Goal: Information Seeking & Learning: Learn about a topic

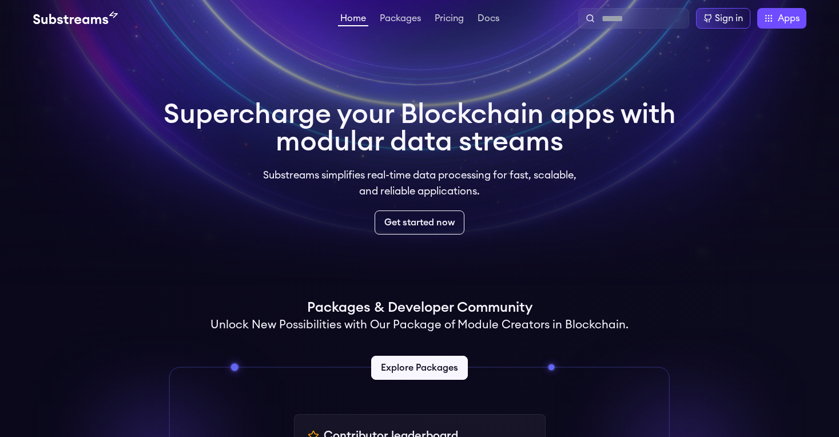
click at [421, 356] on link "Explore Packages" at bounding box center [419, 368] width 97 height 24
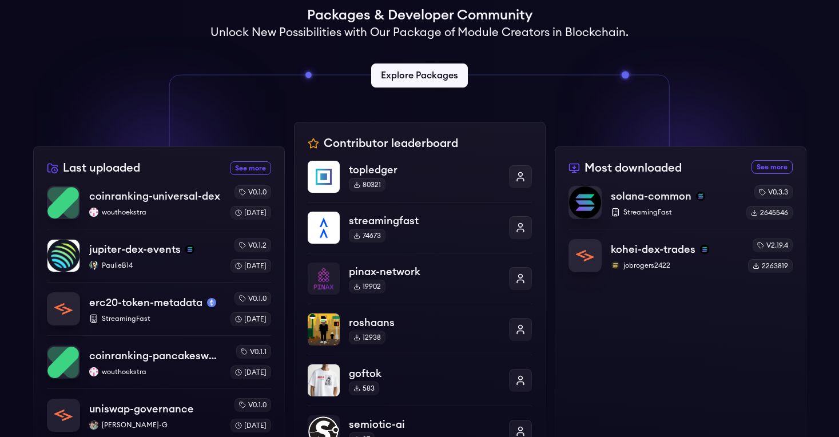
scroll to position [294, 0]
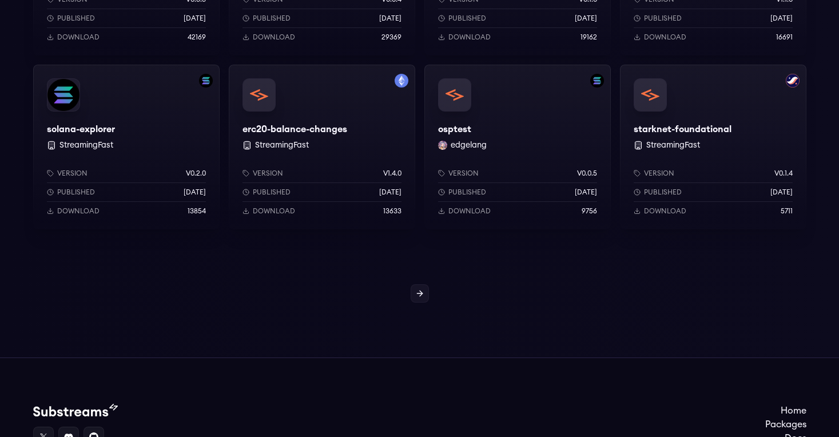
scroll to position [1005, 0]
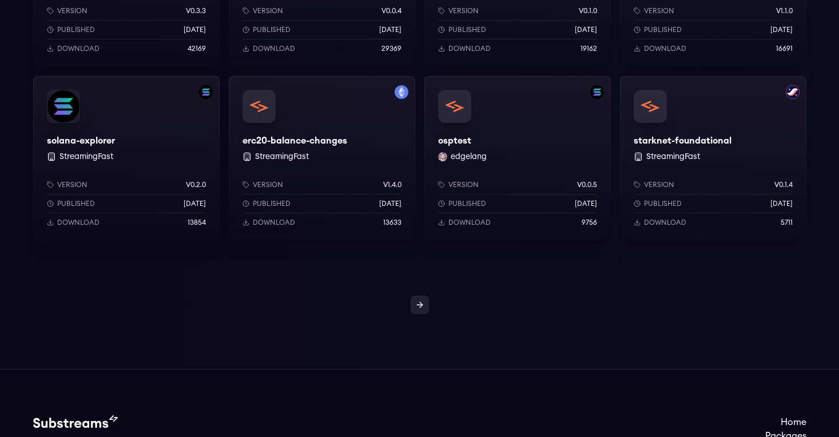
click at [414, 299] on link at bounding box center [420, 305] width 18 height 18
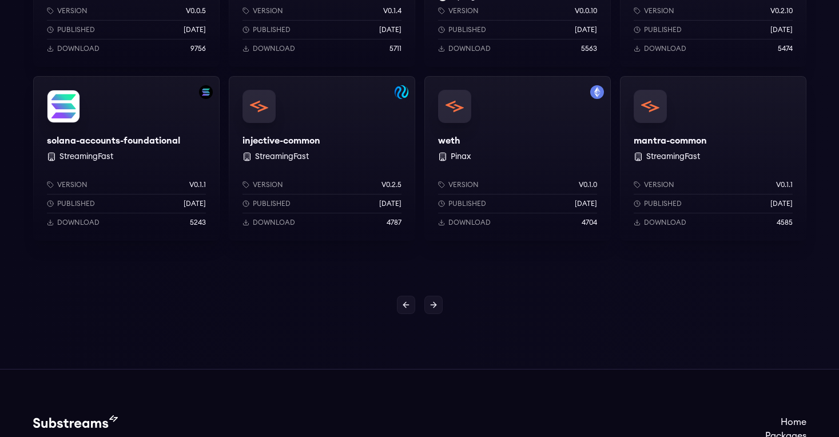
scroll to position [1004, 0]
click at [399, 301] on link at bounding box center [406, 305] width 18 height 18
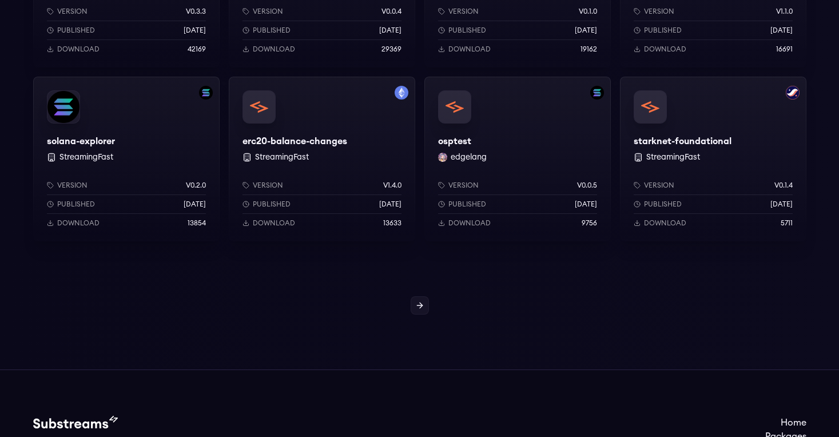
click at [85, 133] on div "solana-explorer StreamingFast Version v0.2.0 Published 1 years ago Download 138…" at bounding box center [126, 159] width 186 height 165
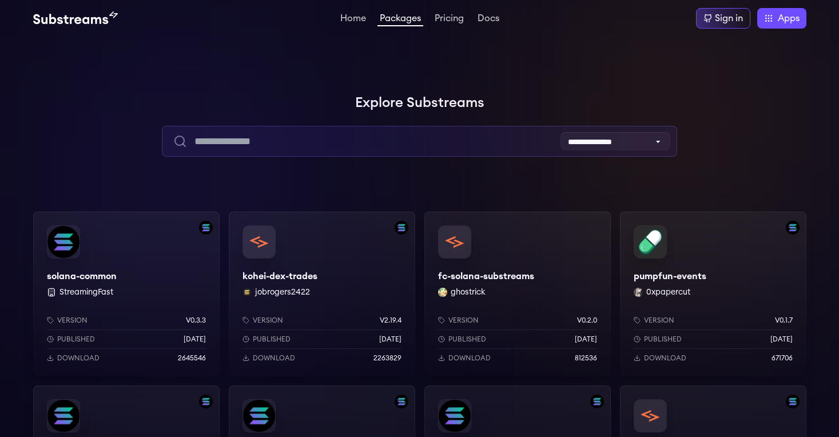
click at [412, 145] on input "text" at bounding box center [419, 141] width 515 height 31
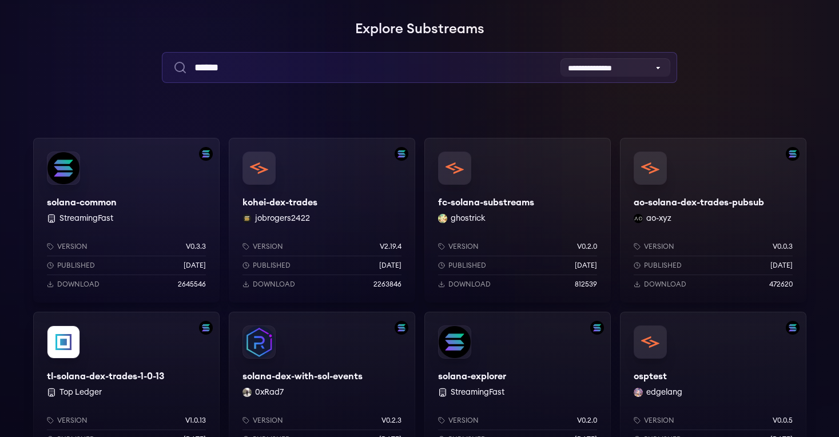
scroll to position [89, 0]
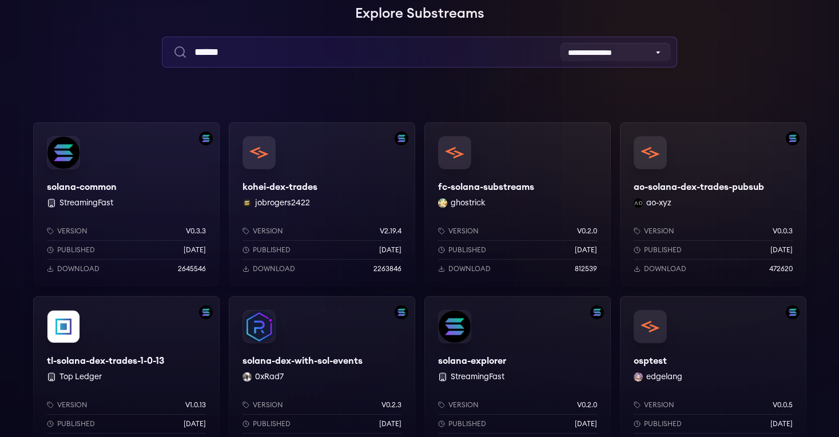
type input "******"
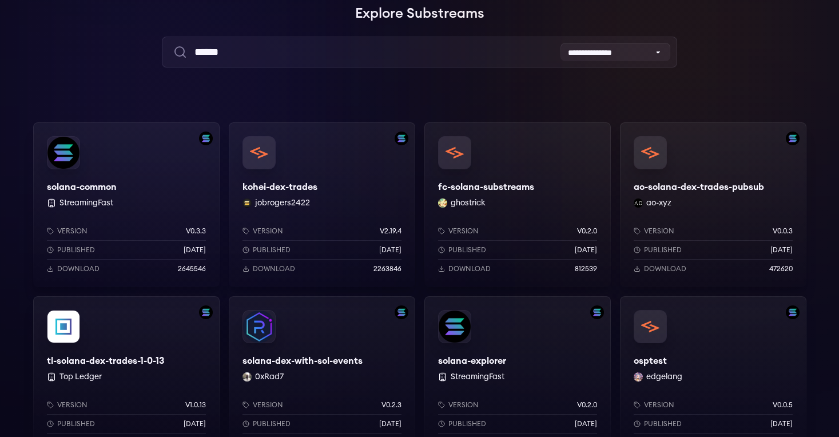
click at [86, 185] on div "solana-common StreamingFast Version v0.3.3 Published 7 months ago Download 2645…" at bounding box center [126, 204] width 186 height 165
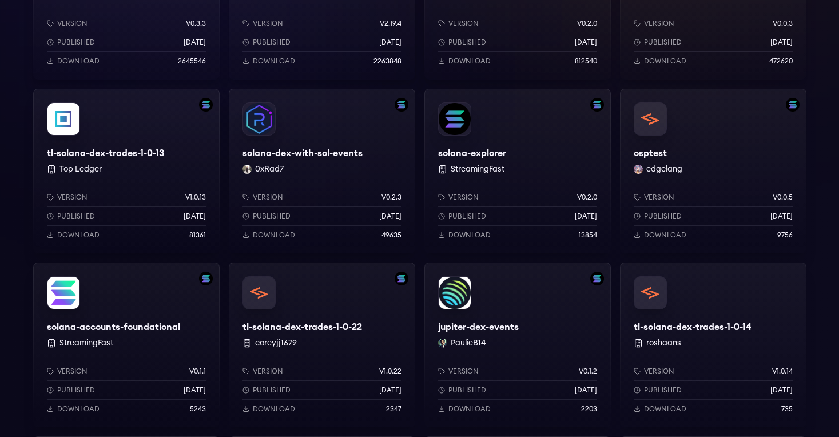
scroll to position [310, 0]
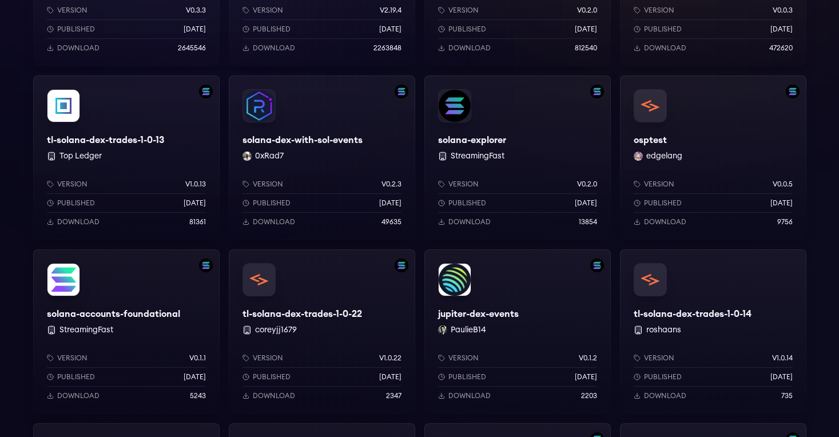
click at [313, 143] on div "solana-dex-with-sol-events 0xRad7 Version v0.2.3 Published 7 months ago Downloa…" at bounding box center [322, 157] width 186 height 165
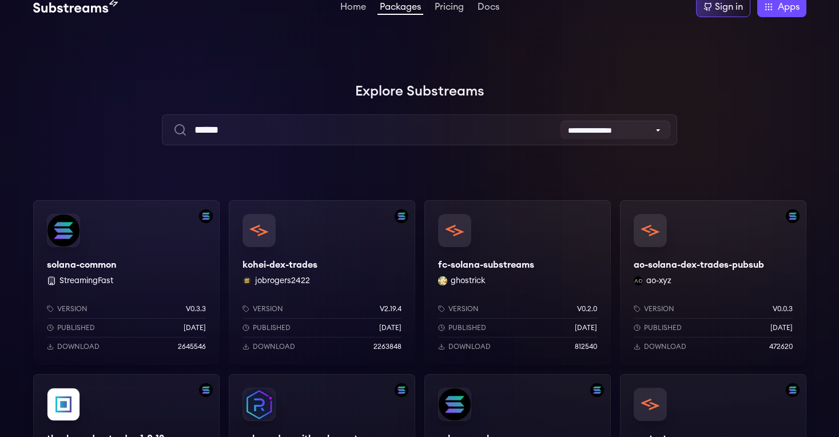
scroll to position [0, 0]
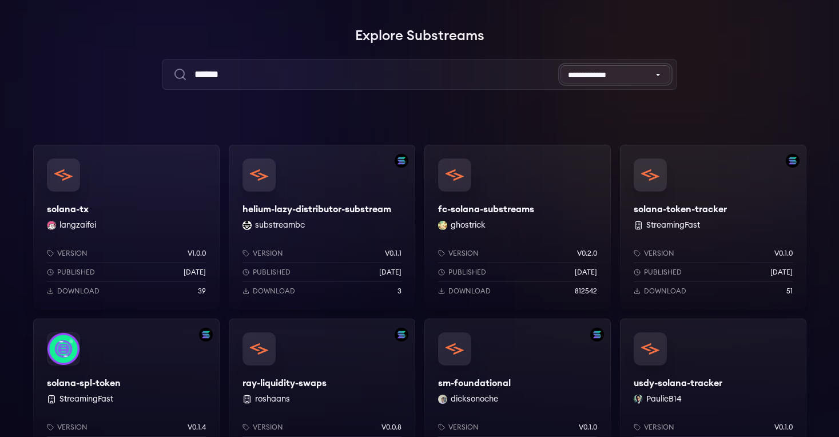
scroll to position [71, 0]
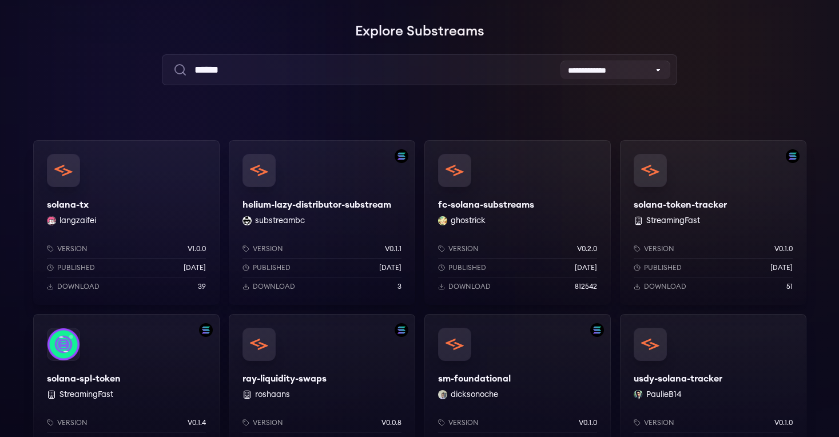
click at [70, 204] on div "solana-tx langzaifei Version v1.0.0 Published 8 months ago Download 39" at bounding box center [126, 222] width 186 height 165
select select "**********"
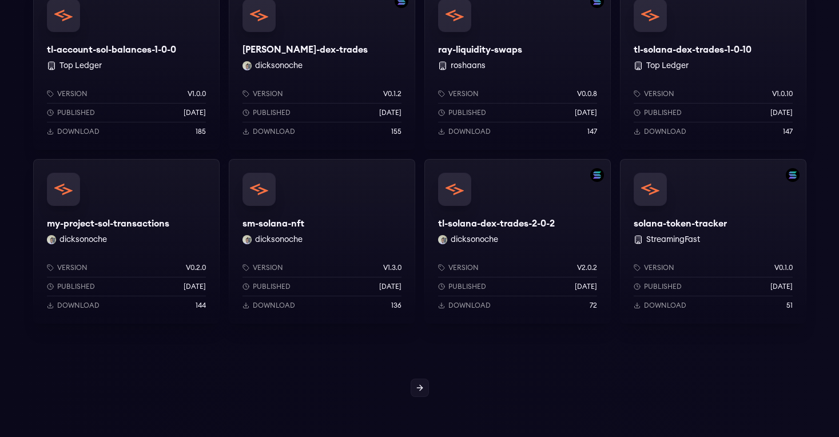
scroll to position [1137, 0]
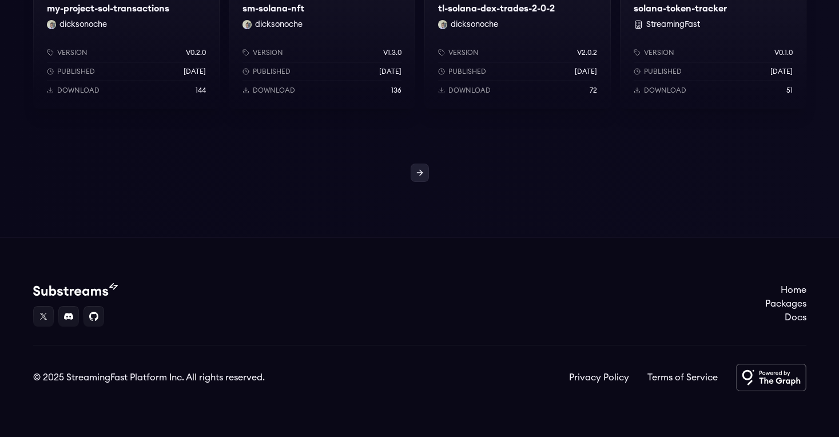
click at [426, 172] on link at bounding box center [420, 173] width 18 height 18
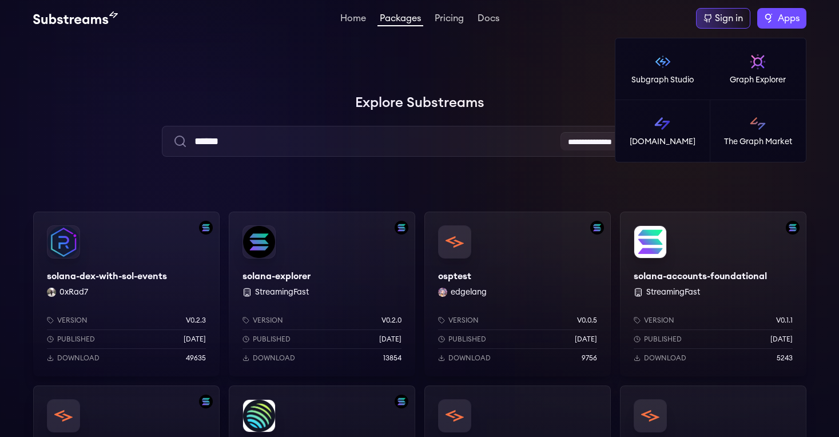
click at [779, 17] on span "Apps" at bounding box center [789, 18] width 22 height 14
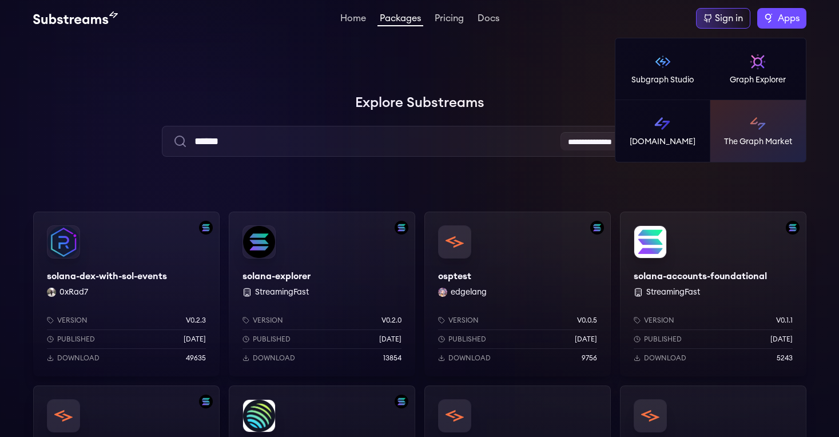
click at [714, 134] on link "The Graph Market" at bounding box center [757, 131] width 95 height 62
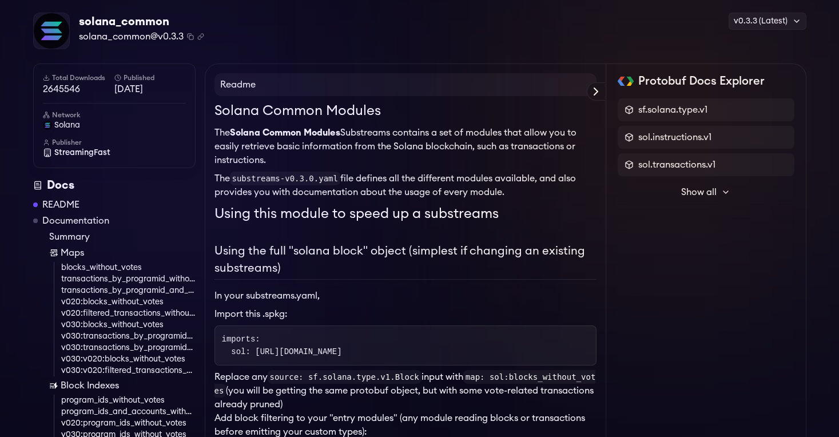
scroll to position [38, 0]
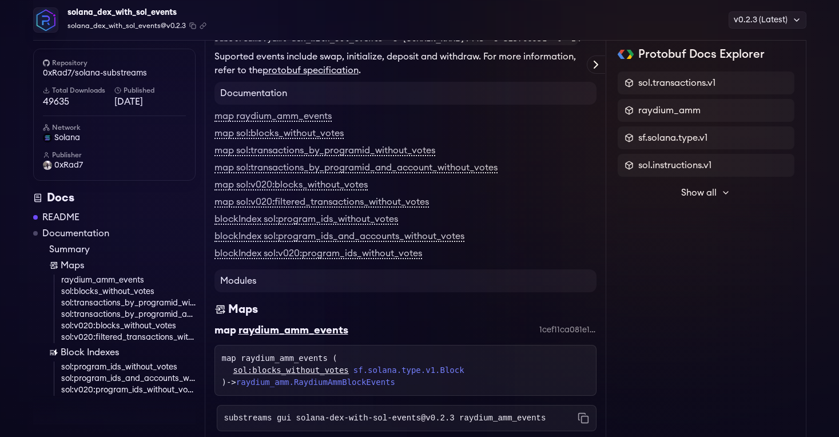
scroll to position [243, 0]
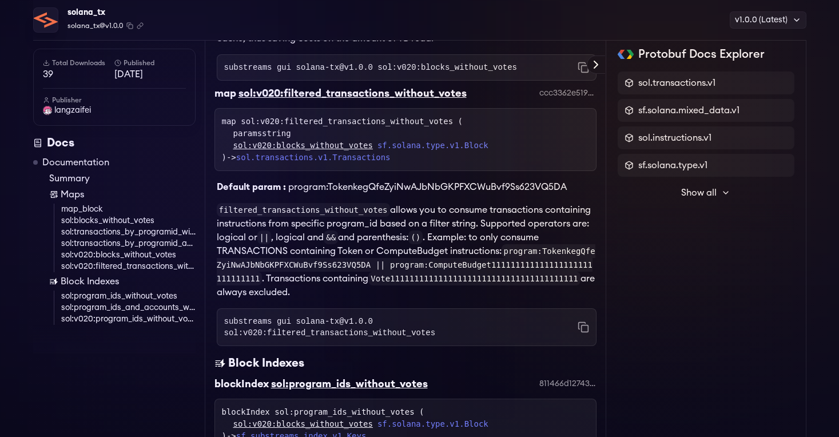
scroll to position [1615, 0]
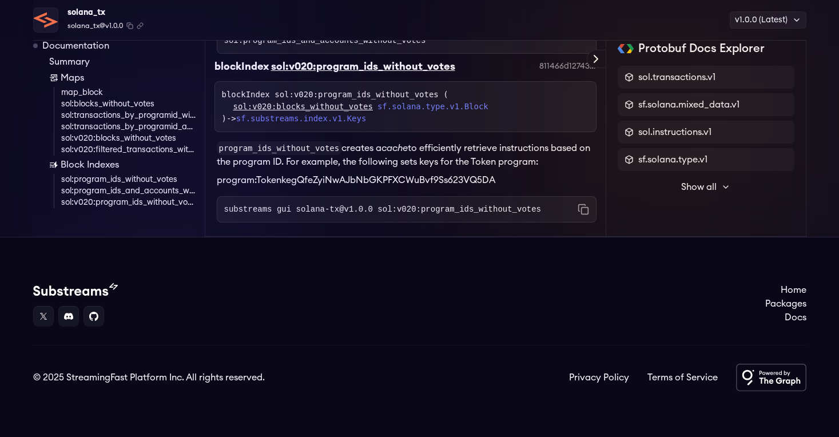
drag, startPoint x: 47, startPoint y: 311, endPoint x: 54, endPoint y: 308, distance: 8.0
click at [47, 311] on link at bounding box center [43, 316] width 21 height 21
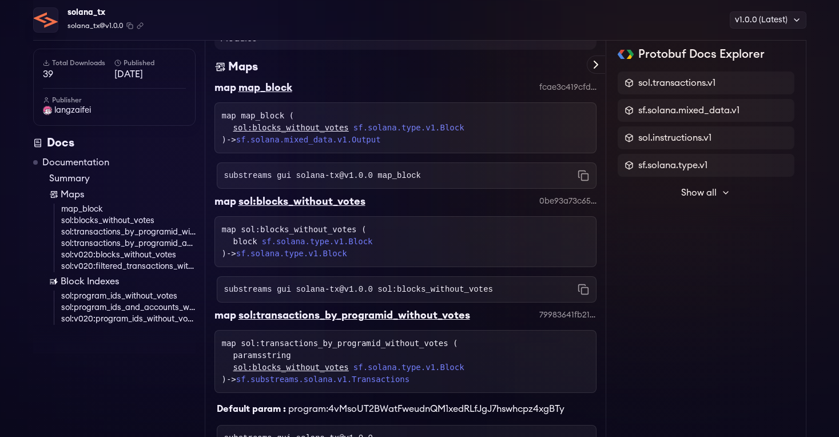
scroll to position [0, 0]
